Goal: Information Seeking & Learning: Learn about a topic

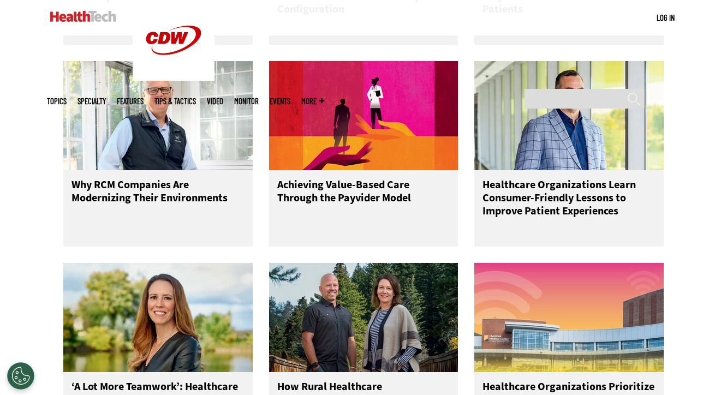
scroll to position [1552, 0]
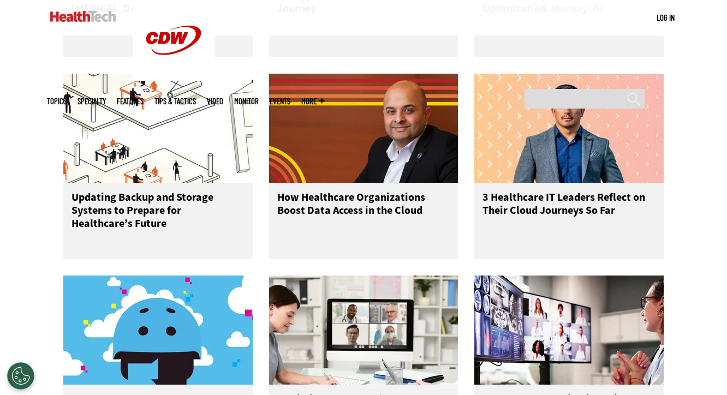
click at [557, 57] on div "The Next Stop on Healthcare’s EHR Optimization Journey: AI" at bounding box center [568, 19] width 189 height 76
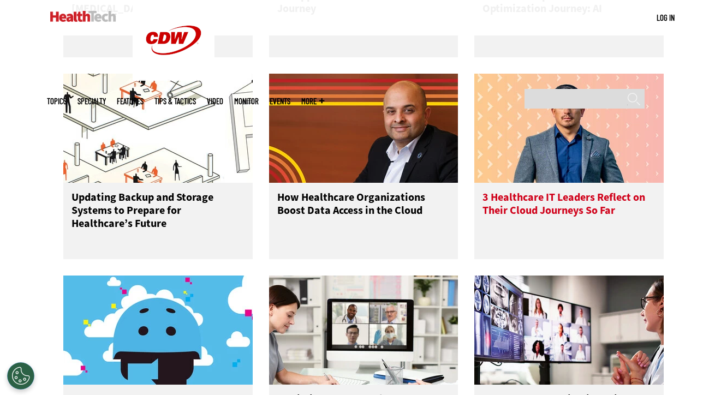
click at [540, 136] on img at bounding box center [568, 128] width 189 height 109
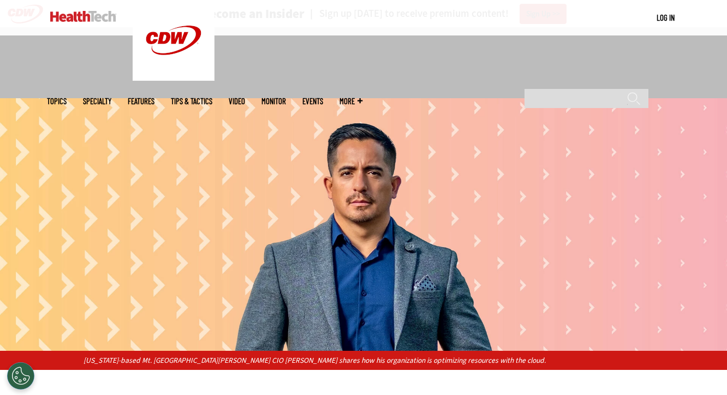
scroll to position [300, 0]
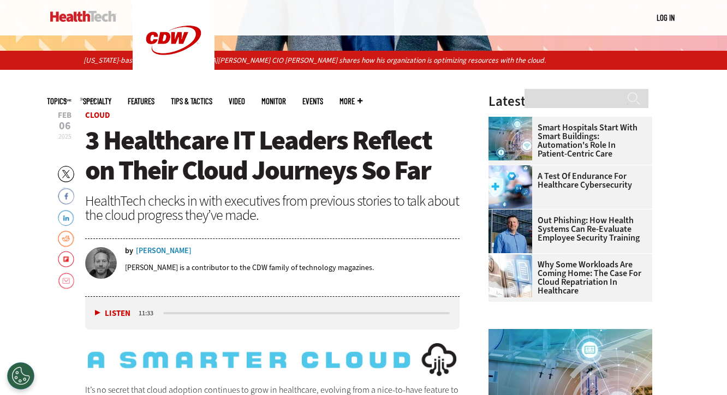
click at [296, 156] on span "3 Healthcare IT Leaders Reflect on Their Cloud Journeys So Far" at bounding box center [258, 155] width 347 height 66
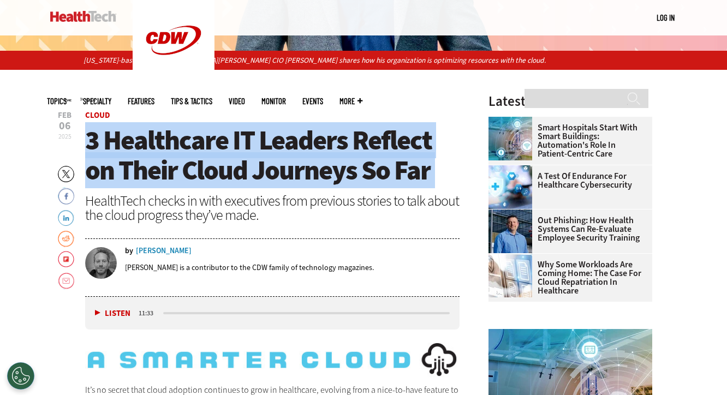
click at [296, 156] on span "3 Healthcare IT Leaders Reflect on Their Cloud Journeys So Far" at bounding box center [258, 155] width 347 height 66
copy header "3 Healthcare IT Leaders Reflect on Their Cloud Journeys So Far"
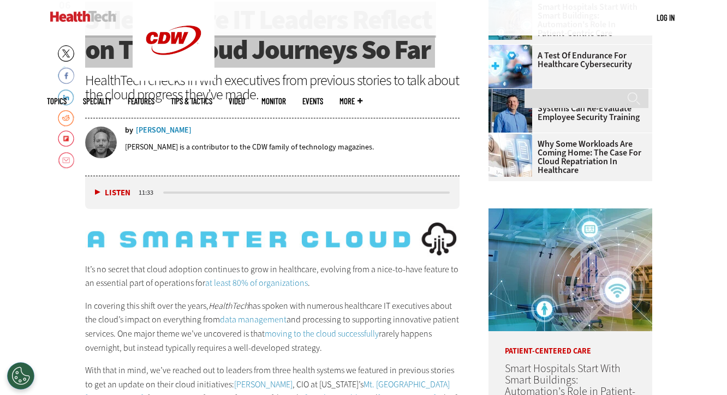
scroll to position [231, 0]
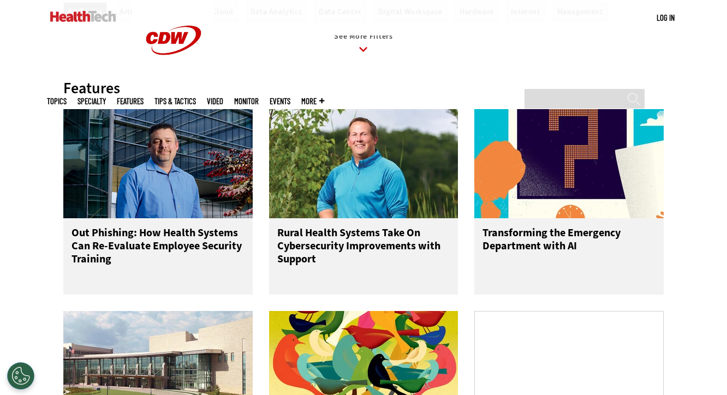
scroll to position [504, 0]
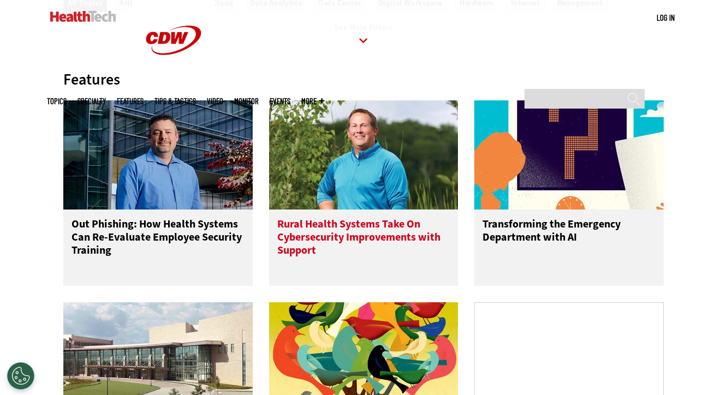
click at [335, 186] on img at bounding box center [363, 154] width 189 height 109
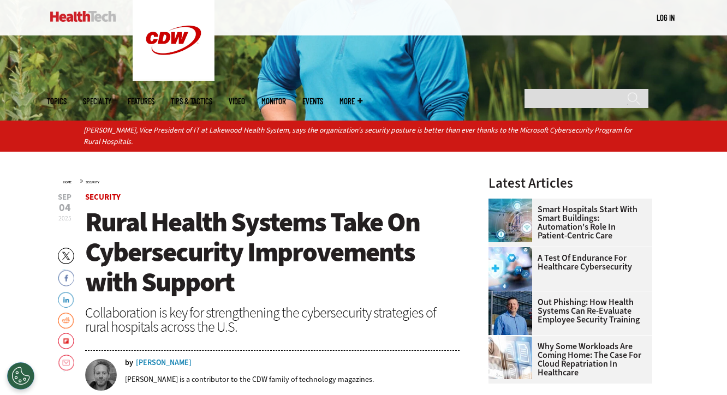
click at [266, 265] on span "Rural Health Systems Take On Cybersecurity Improvements with Support" at bounding box center [252, 252] width 335 height 96
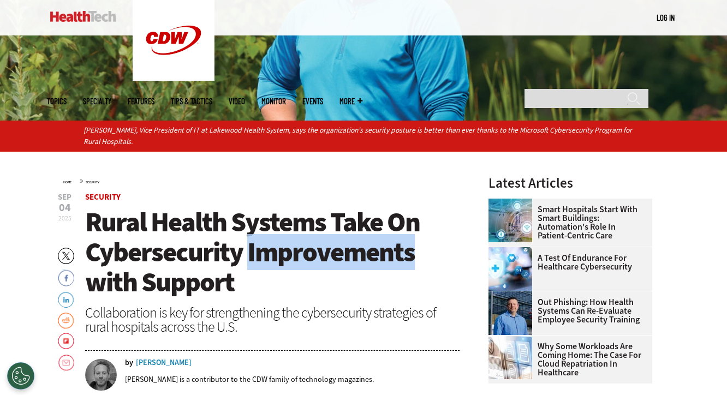
click at [266, 265] on span "Rural Health Systems Take On Cybersecurity Improvements with Support" at bounding box center [252, 252] width 335 height 96
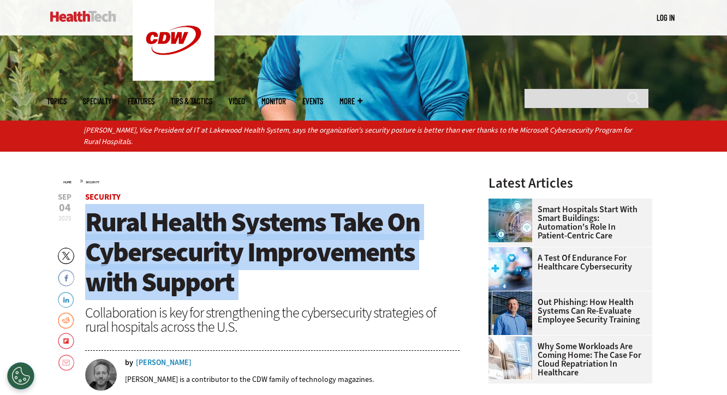
click at [266, 265] on span "Rural Health Systems Take On Cybersecurity Improvements with Support" at bounding box center [252, 252] width 335 height 96
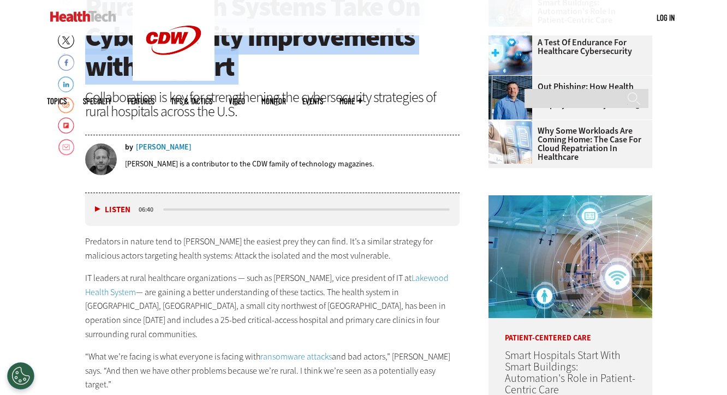
copy header "Rural Health Systems Take On Cybersecurity Improvements with Support"
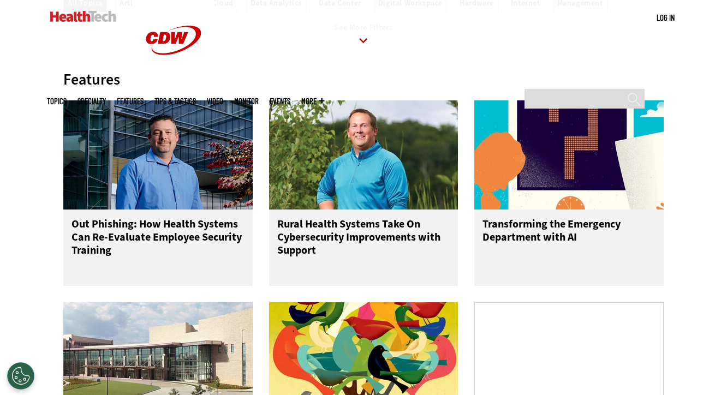
scroll to position [577, 0]
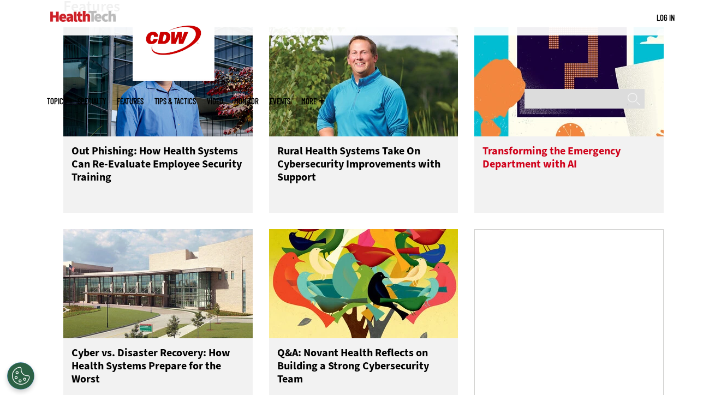
click at [568, 188] on h3 "Transforming the Emergency Department with AI" at bounding box center [569, 167] width 173 height 44
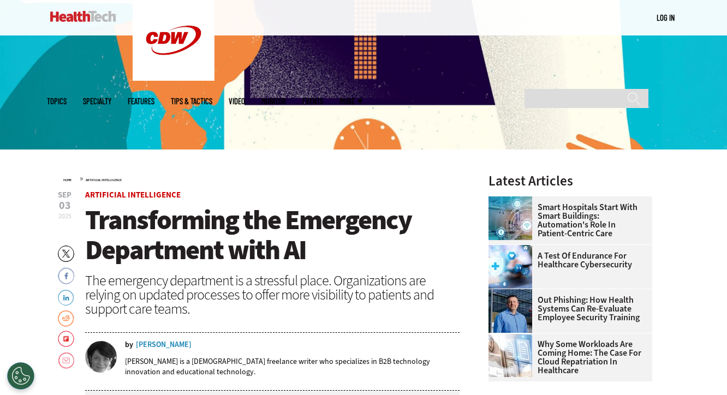
scroll to position [206, 0]
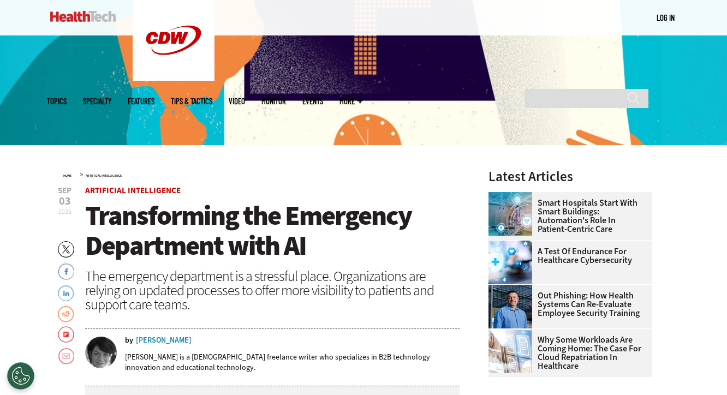
click at [322, 212] on span "Transforming the Emergency Department with AI" at bounding box center [248, 231] width 326 height 66
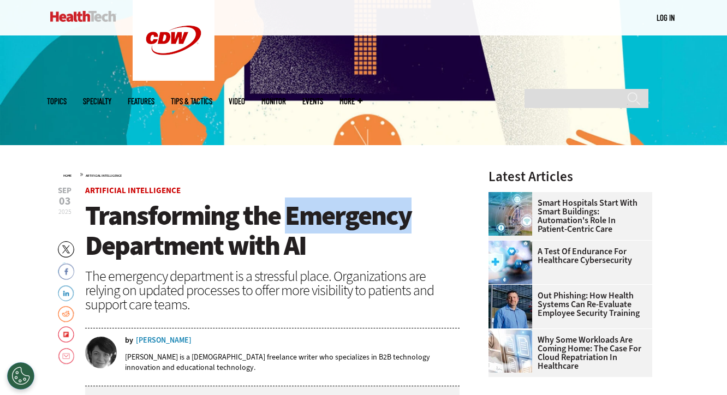
click at [322, 212] on span "Transforming the Emergency Department with AI" at bounding box center [248, 231] width 326 height 66
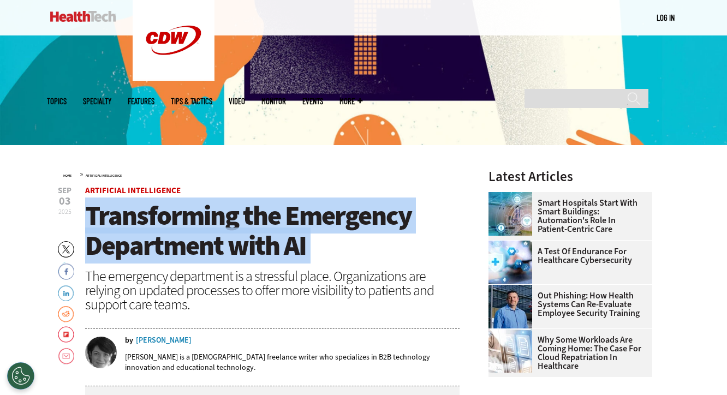
click at [322, 212] on span "Transforming the Emergency Department with AI" at bounding box center [248, 231] width 326 height 66
copy header "Transforming the Emergency Department with AI"
